Goal: Navigation & Orientation: Find specific page/section

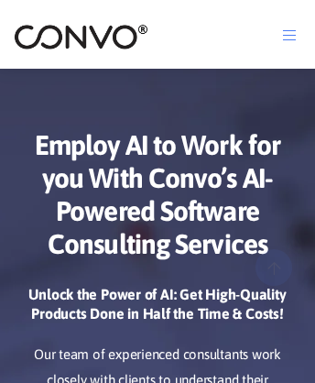
scroll to position [9061, 0]
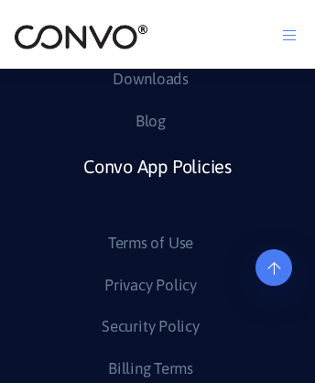
click at [157, 229] on link "Convo App Policies" at bounding box center [157, 189] width 148 height 80
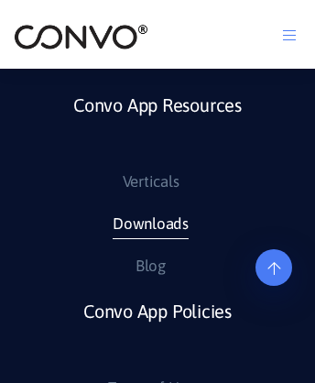
click at [149, 239] on link "Downloads" at bounding box center [151, 224] width 76 height 29
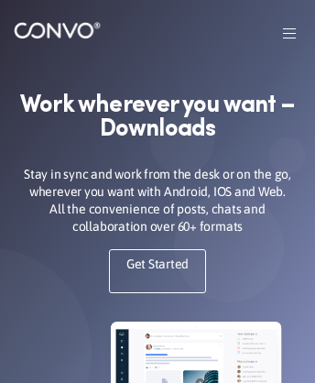
scroll to position [2314, 0]
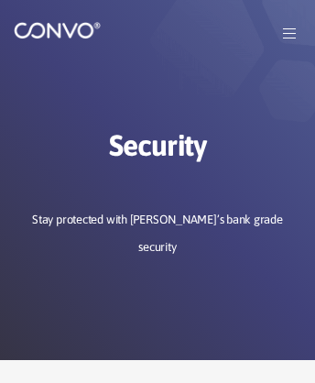
scroll to position [3068, 0]
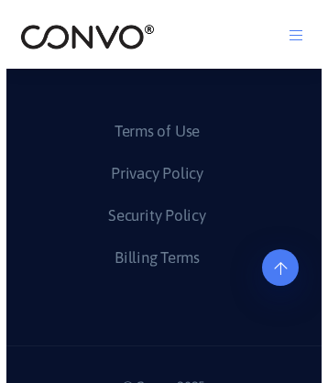
scroll to position [2613, 0]
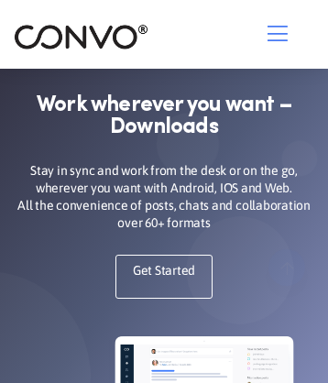
scroll to position [2043, 0]
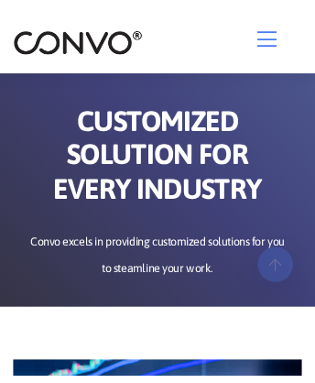
scroll to position [6510, 0]
